Goal: Information Seeking & Learning: Learn about a topic

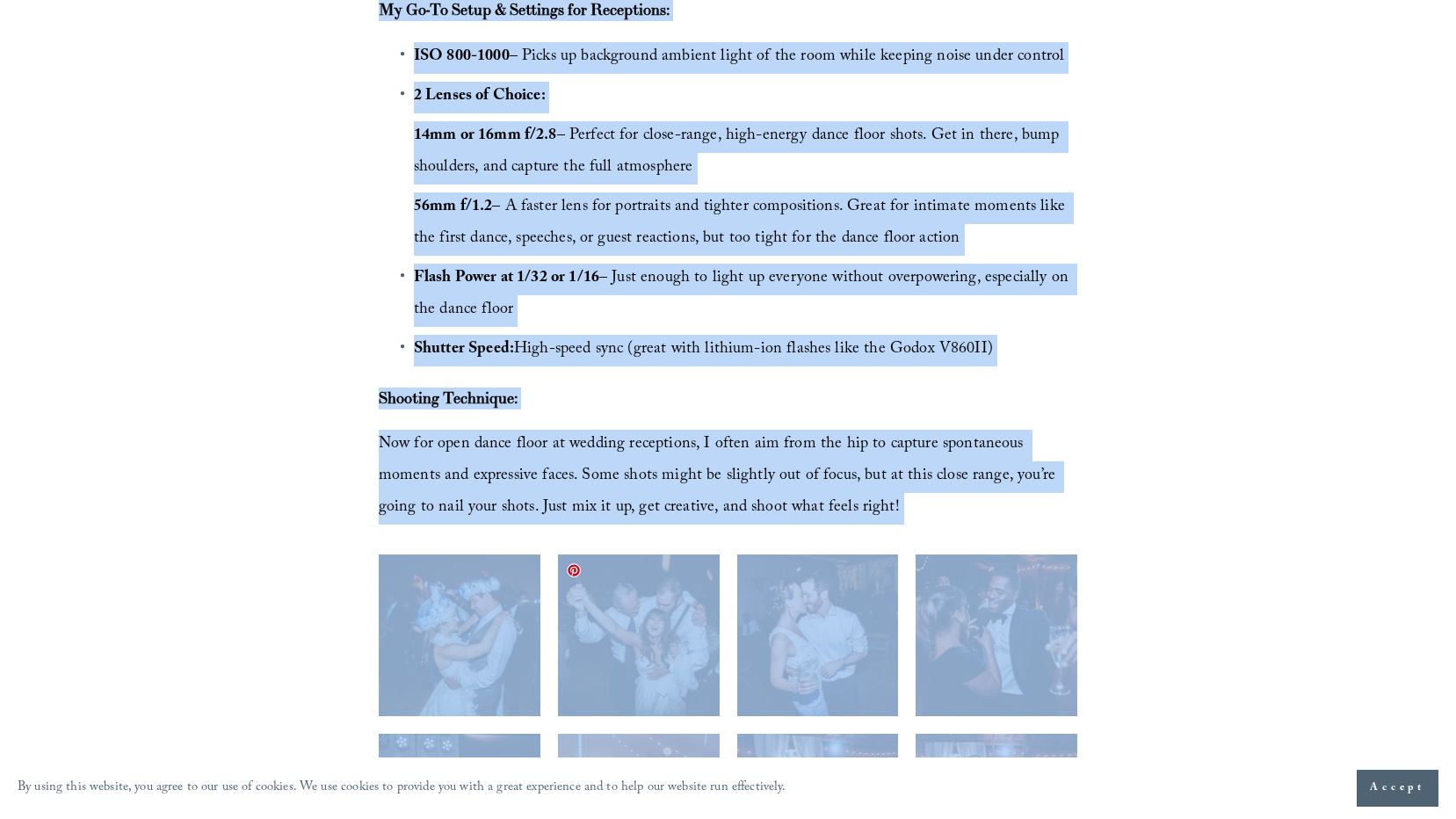
scroll to position [3177, 0]
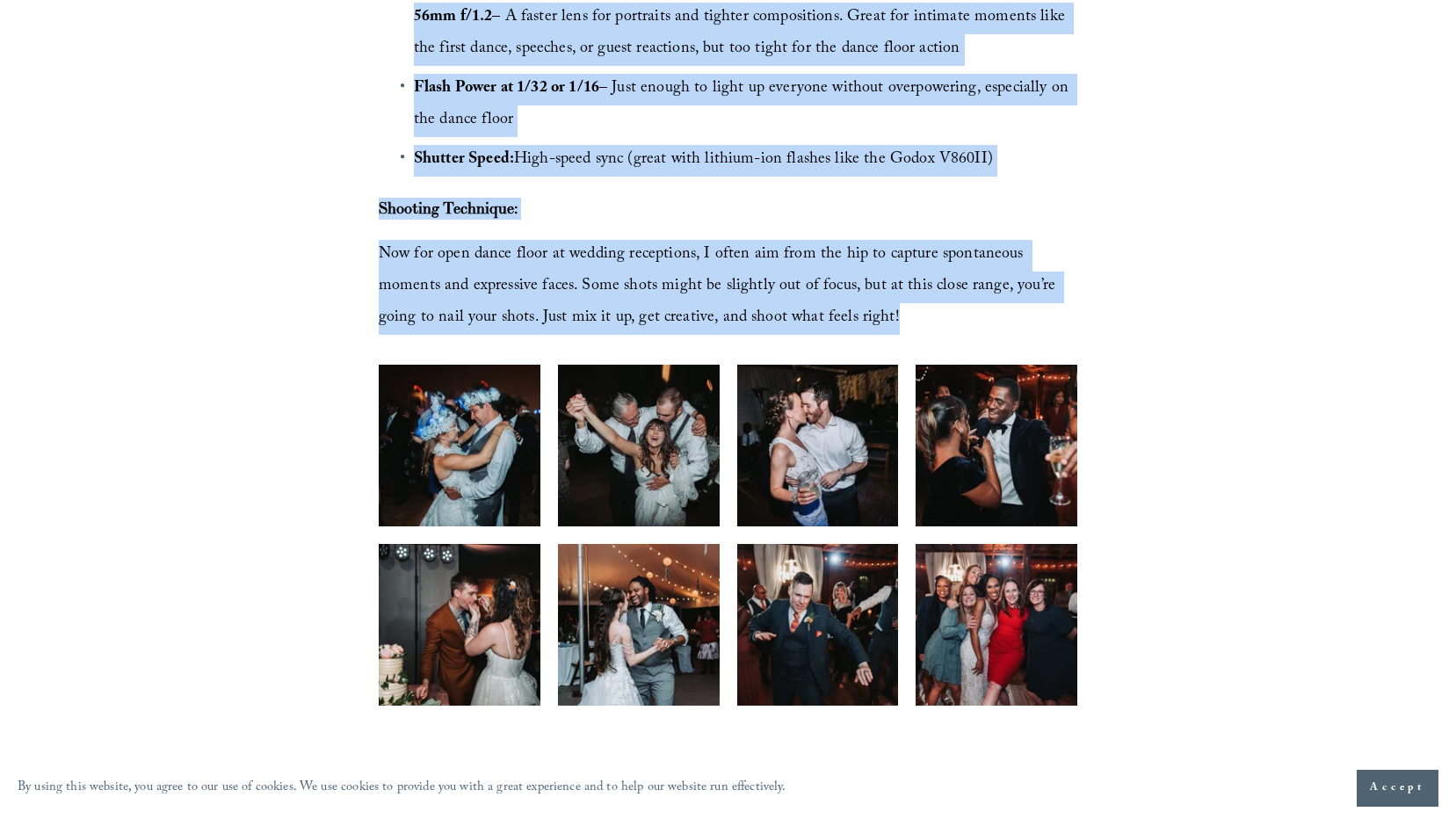
drag, startPoint x: 378, startPoint y: 252, endPoint x: 806, endPoint y: 307, distance: 431.5
click at [806, 307] on div "My Go-To Setup & Settings for Receptions: ISO 800-1000 – Picks up background am…" at bounding box center [728, 72] width 698 height 525
click at [462, 431] on img at bounding box center [459, 445] width 243 height 162
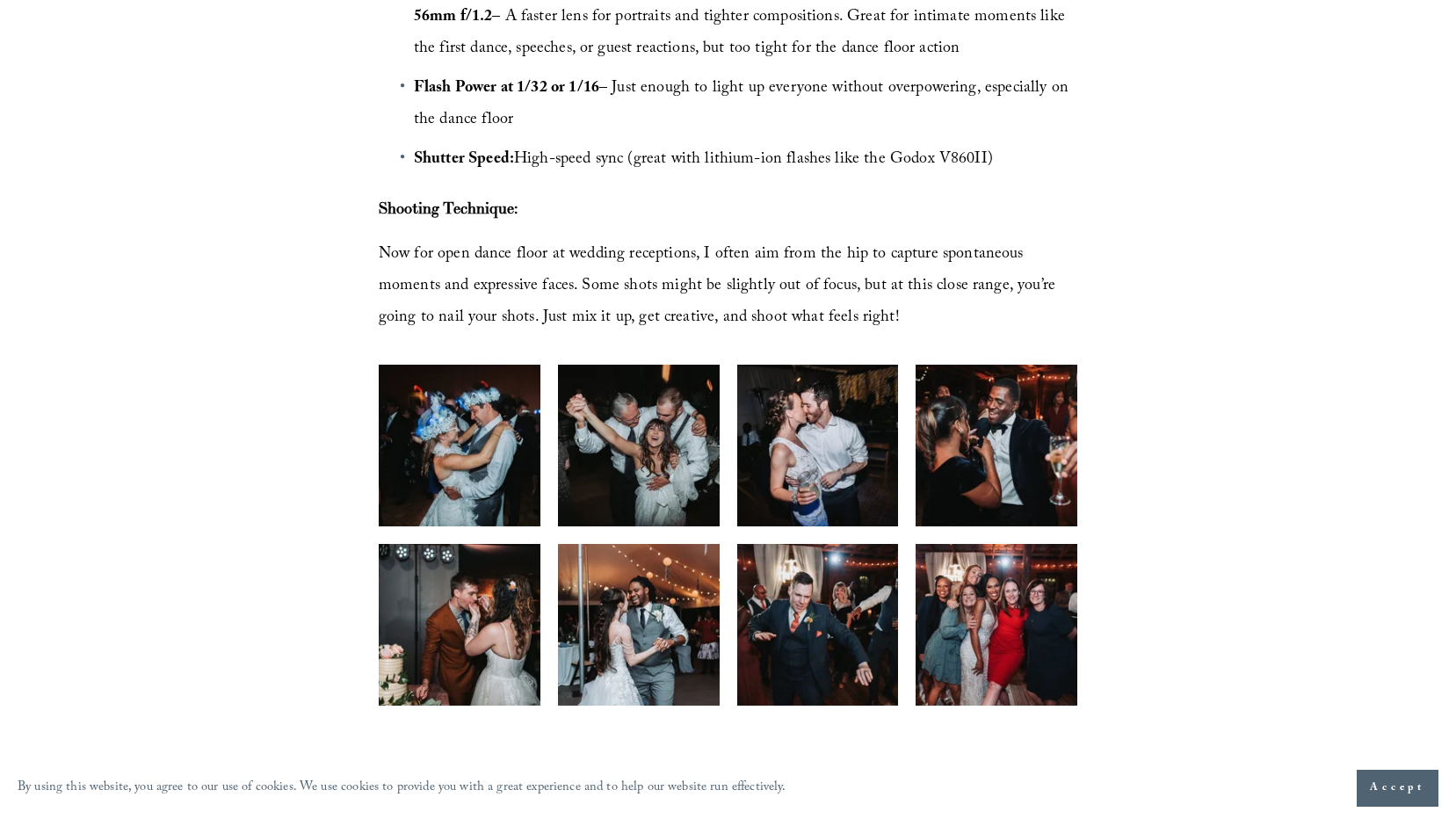
click at [441, 452] on img at bounding box center [459, 445] width 243 height 162
drag, startPoint x: 1351, startPoint y: 333, endPoint x: 1468, endPoint y: 636, distance: 324.8
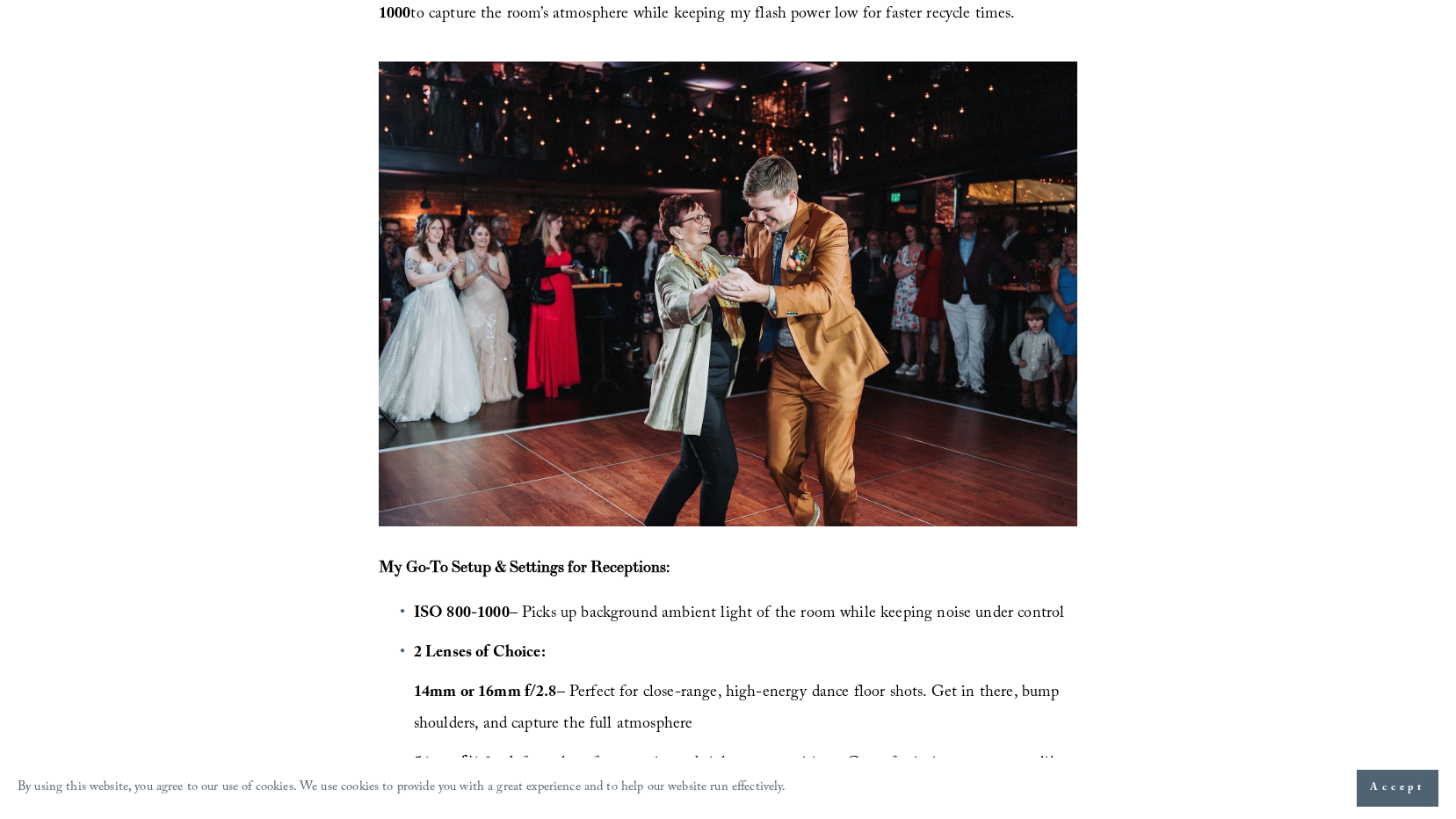
scroll to position [2459, 0]
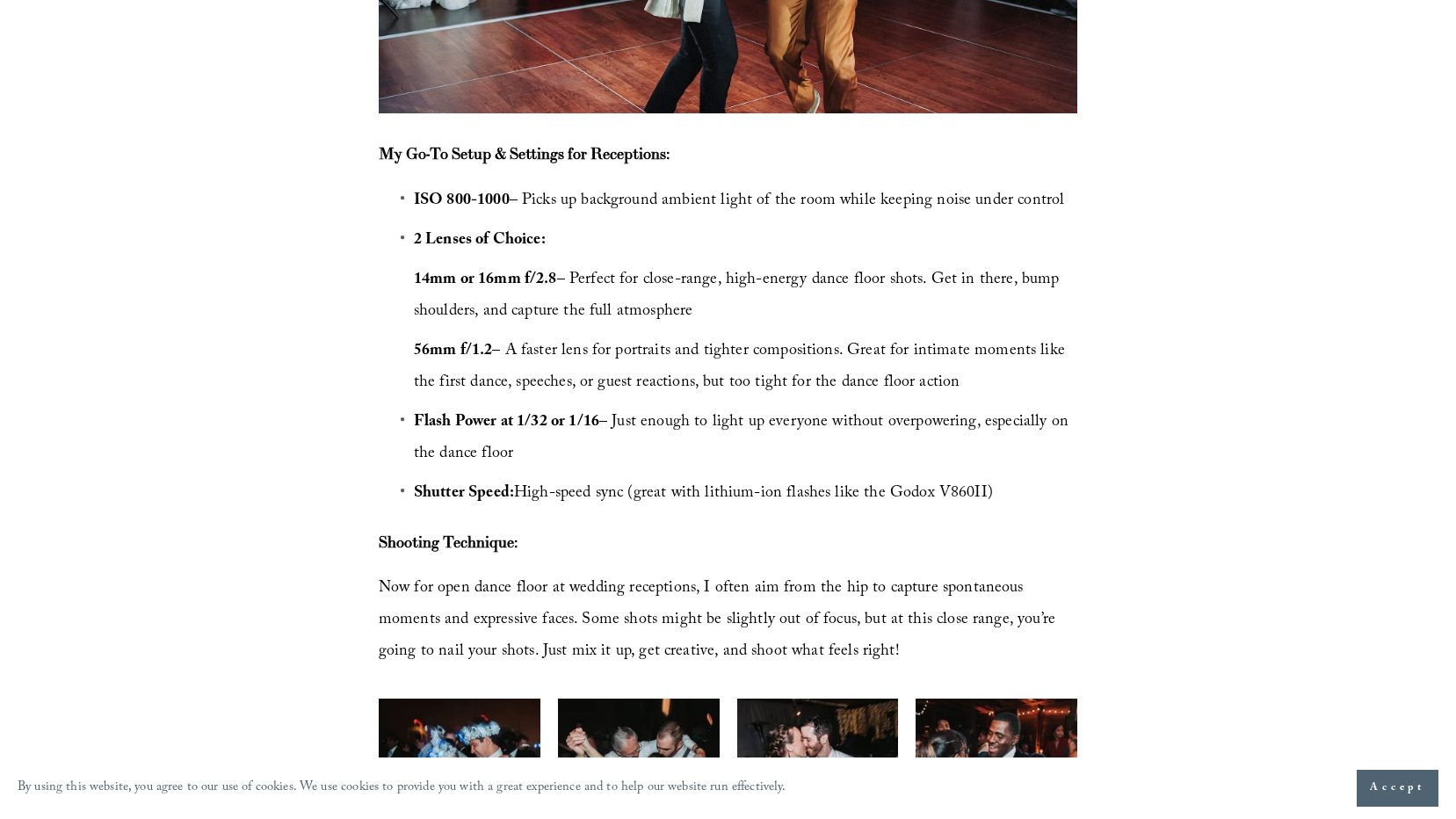
drag, startPoint x: 413, startPoint y: 346, endPoint x: 498, endPoint y: 349, distance: 85.1
click at [499, 349] on span "56mm f/1.2 – A faster lens for portraits and tighter compositions. Great for in…" at bounding box center [741, 367] width 656 height 59
drag, startPoint x: 498, startPoint y: 349, endPoint x: 474, endPoint y: 351, distance: 24.1
copy strong "56mm f/1.2"
